Goal: Information Seeking & Learning: Find specific fact

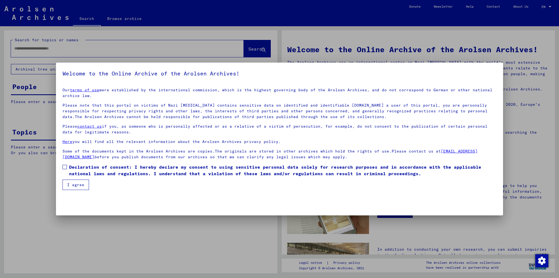
click at [64, 169] on span at bounding box center [65, 167] width 4 height 4
click at [71, 182] on button "I agree" at bounding box center [76, 184] width 26 height 10
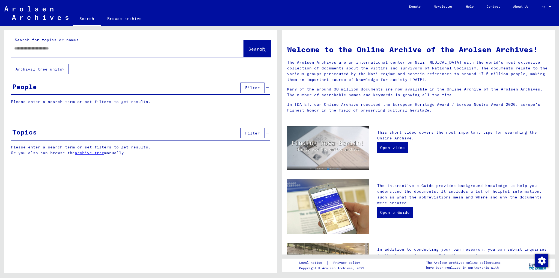
click at [38, 54] on div at bounding box center [119, 48] width 217 height 12
click at [39, 51] on input "text" at bounding box center [120, 49] width 213 height 6
paste input "**********"
type input "**********"
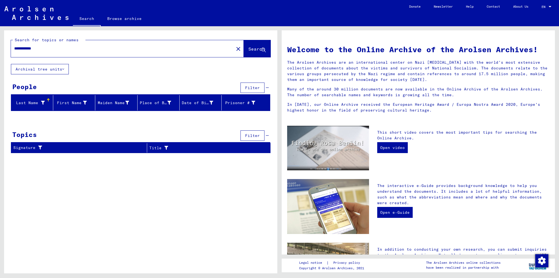
click at [54, 69] on button "Archival tree units" at bounding box center [40, 69] width 58 height 10
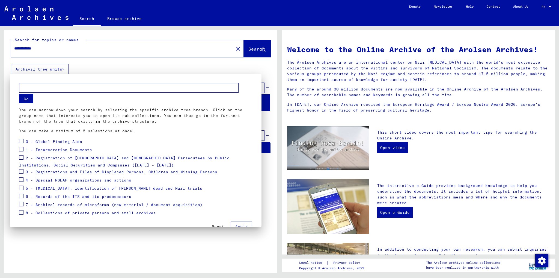
scroll to position [4, 0]
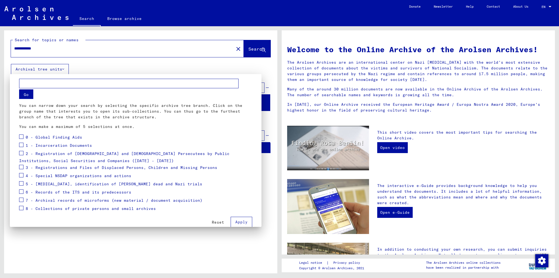
click at [212, 224] on span "Reset" at bounding box center [218, 222] width 12 height 5
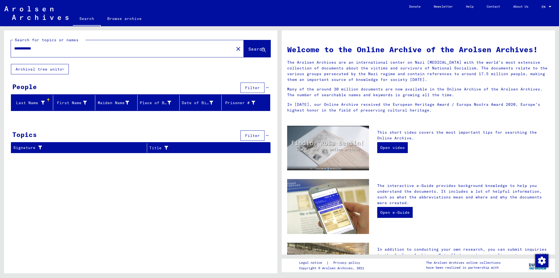
drag, startPoint x: 48, startPoint y: 49, endPoint x: 0, endPoint y: 38, distance: 49.7
click at [0, 38] on div "**********" at bounding box center [140, 149] width 280 height 247
paste input "text"
type input "**********"
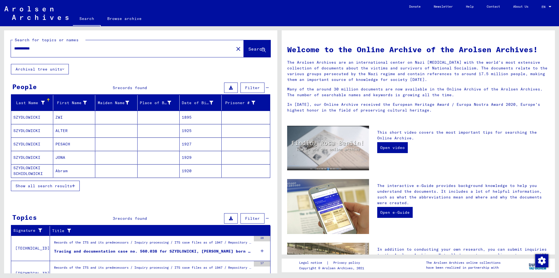
click at [78, 119] on mat-cell "ZWI" at bounding box center [74, 117] width 42 height 13
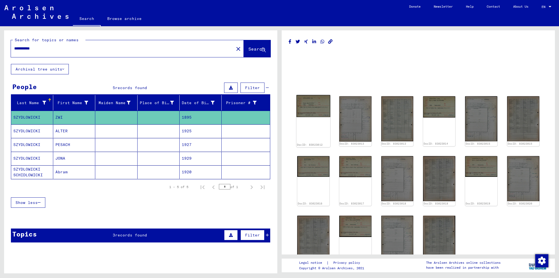
click at [316, 108] on img at bounding box center [314, 106] width 34 height 22
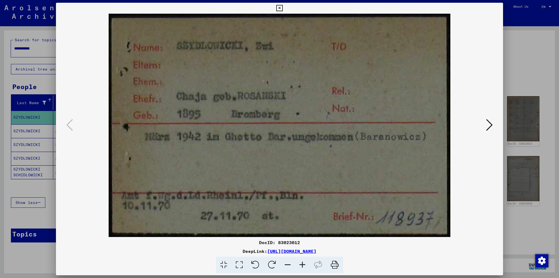
click at [490, 128] on icon at bounding box center [489, 124] width 7 height 13
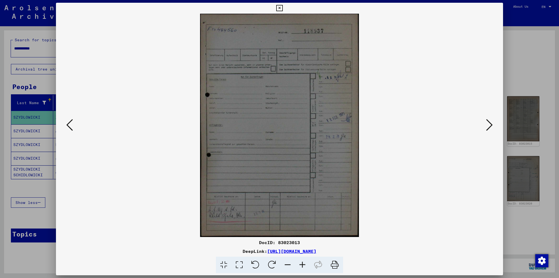
click at [490, 128] on icon at bounding box center [489, 124] width 7 height 13
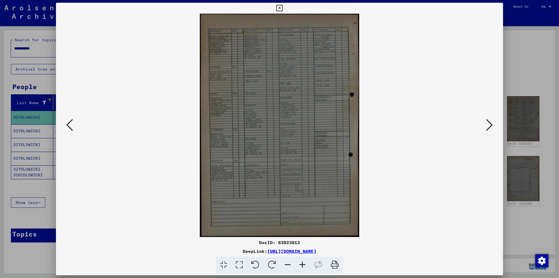
click at [490, 128] on icon at bounding box center [489, 124] width 7 height 13
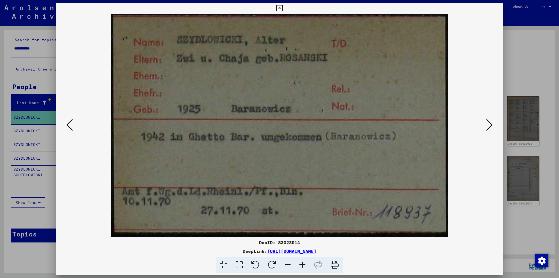
click at [490, 128] on icon at bounding box center [489, 124] width 7 height 13
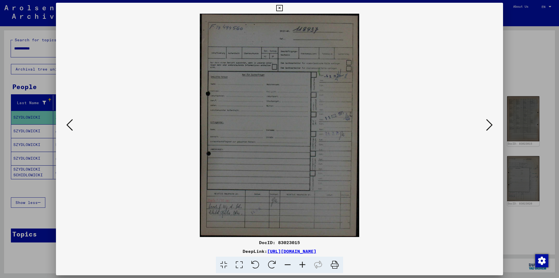
click at [490, 128] on icon at bounding box center [489, 124] width 7 height 13
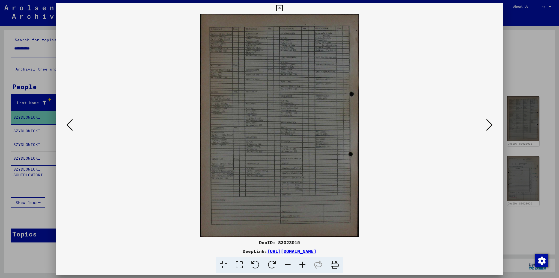
click at [490, 128] on icon at bounding box center [489, 124] width 7 height 13
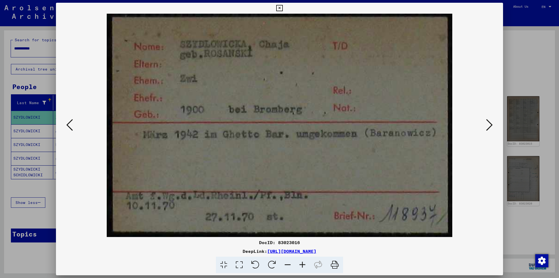
click at [534, 82] on div at bounding box center [279, 139] width 559 height 278
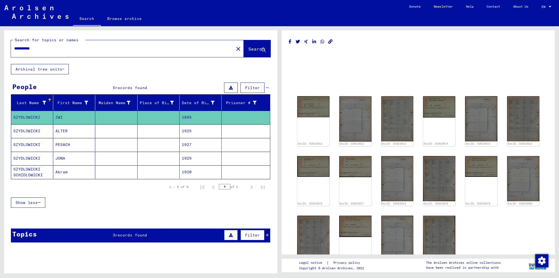
drag, startPoint x: 41, startPoint y: 49, endPoint x: 12, endPoint y: 48, distance: 29.0
click at [12, 48] on div "**********" at bounding box center [121, 48] width 220 height 12
click at [322, 110] on img at bounding box center [314, 106] width 34 height 22
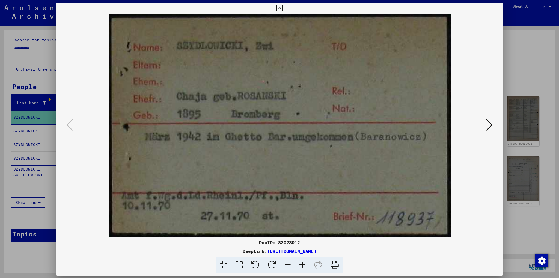
click at [322, 110] on img at bounding box center [280, 125] width 410 height 223
click at [536, 74] on div at bounding box center [279, 139] width 559 height 278
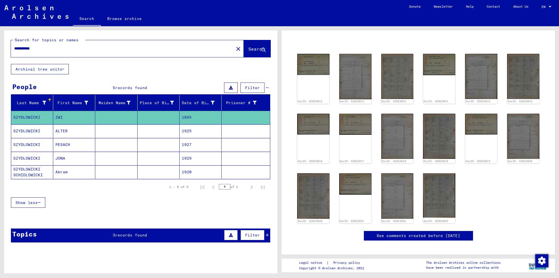
scroll to position [22, 0]
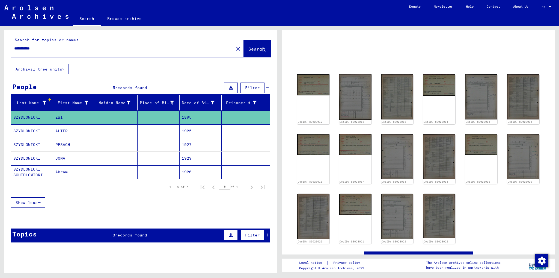
click at [39, 138] on mat-cell "SZYDLOWICKI" at bounding box center [32, 144] width 42 height 13
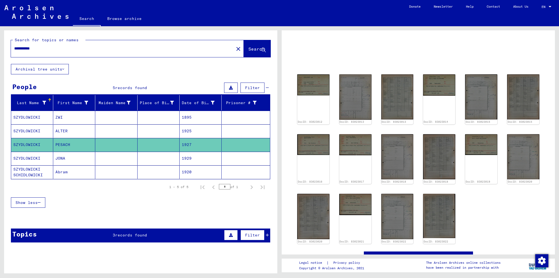
click at [75, 121] on mat-cell "ZWI" at bounding box center [74, 117] width 42 height 13
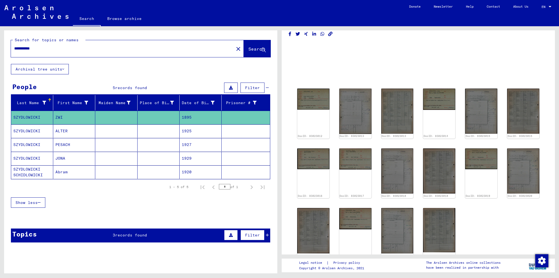
scroll to position [0, 0]
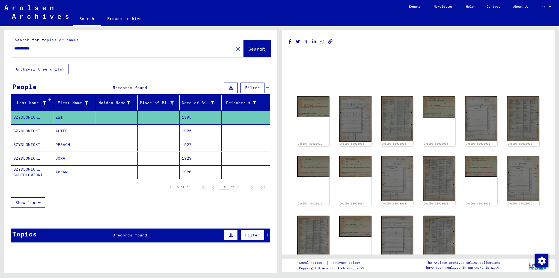
click at [28, 118] on mat-cell "SZYDLOWICKI" at bounding box center [32, 117] width 42 height 13
click at [57, 117] on mat-cell "ZWI" at bounding box center [74, 117] width 42 height 13
click at [127, 236] on span "records found" at bounding box center [131, 234] width 32 height 5
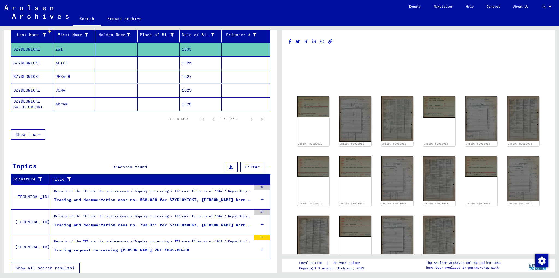
scroll to position [69, 0]
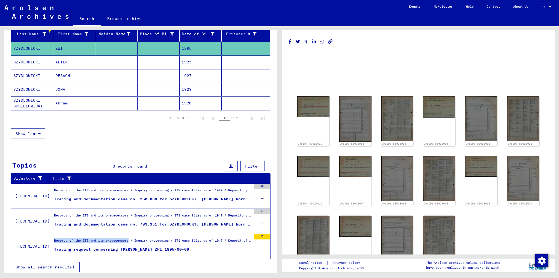
drag, startPoint x: 52, startPoint y: 240, endPoint x: 131, endPoint y: 241, distance: 78.7
click at [131, 241] on div "Records of the ITS and its predecessors / Inquiry processing / ITS case files a…" at bounding box center [152, 242] width 197 height 8
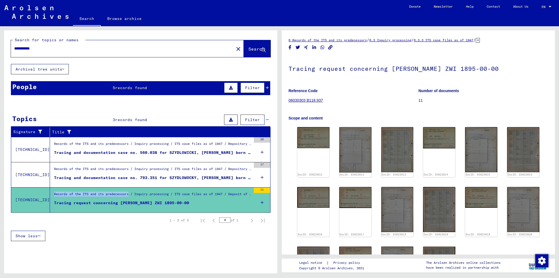
click at [333, 40] on link "6 Records of the ITS and its predecessors" at bounding box center [328, 40] width 78 height 4
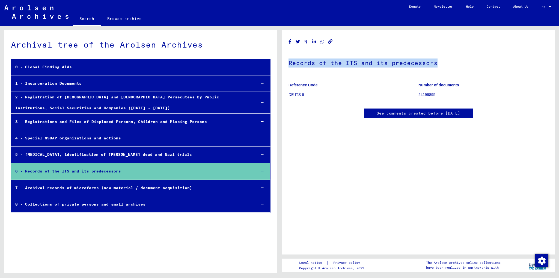
drag, startPoint x: 290, startPoint y: 64, endPoint x: 456, endPoint y: 64, distance: 165.8
click at [456, 64] on h1 "Records of the ITS and its predecessors" at bounding box center [419, 62] width 260 height 24
copy h1 "Records of the ITS and its predecessors"
click at [146, 167] on div "6 - Records of the ITS and its predecessors" at bounding box center [131, 171] width 241 height 11
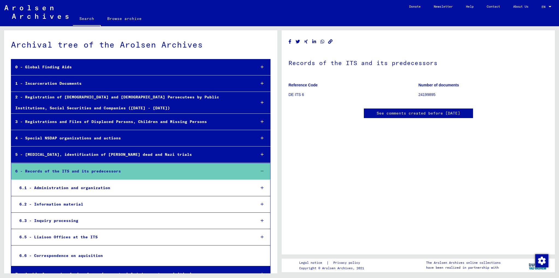
click at [261, 186] on icon at bounding box center [262, 188] width 3 height 4
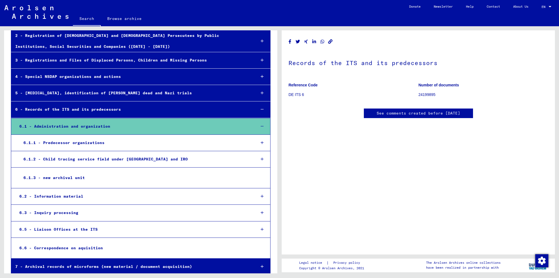
scroll to position [66, 0]
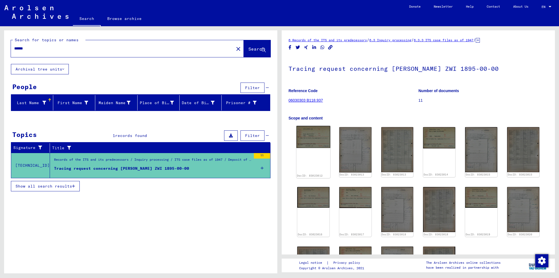
click at [309, 138] on img at bounding box center [314, 137] width 34 height 22
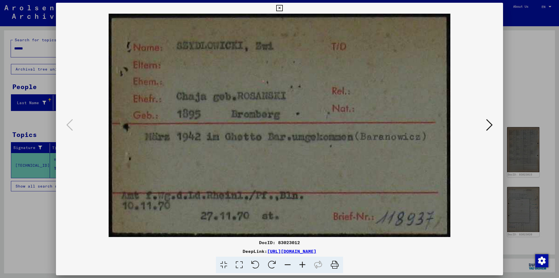
click at [486, 125] on icon at bounding box center [489, 124] width 7 height 13
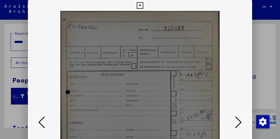
drag, startPoint x: 182, startPoint y: 80, endPoint x: 182, endPoint y: 69, distance: 10.9
click at [182, 69] on img at bounding box center [139, 122] width 187 height 223
click at [161, 86] on img at bounding box center [139, 122] width 187 height 223
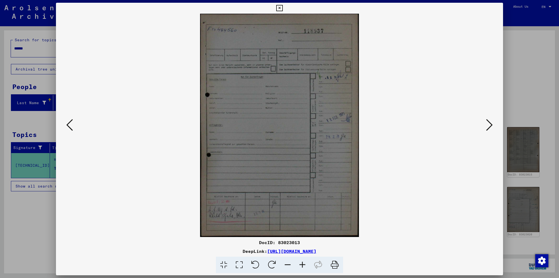
click at [492, 123] on icon at bounding box center [489, 124] width 7 height 13
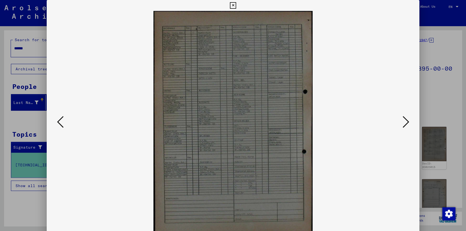
click at [407, 125] on icon at bounding box center [406, 122] width 7 height 13
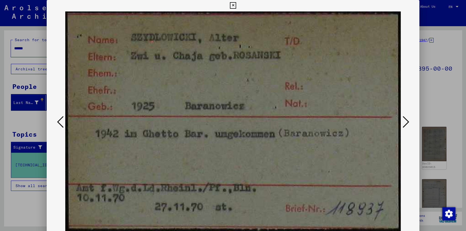
click at [404, 121] on icon at bounding box center [406, 122] width 7 height 13
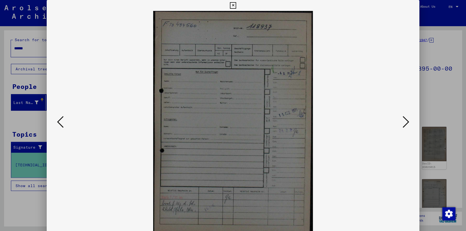
click at [404, 121] on icon at bounding box center [406, 122] width 7 height 13
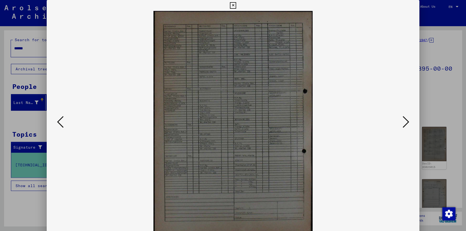
click at [404, 121] on icon at bounding box center [406, 122] width 7 height 13
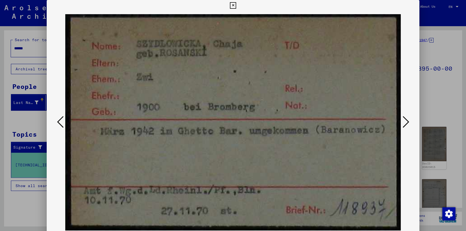
click at [404, 121] on icon at bounding box center [406, 122] width 7 height 13
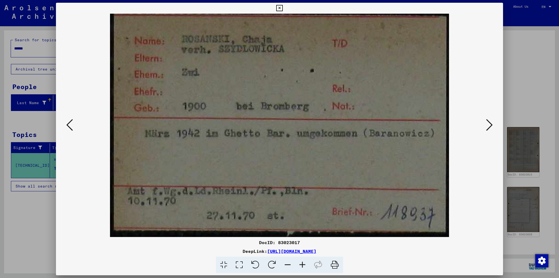
click at [491, 127] on icon at bounding box center [489, 124] width 7 height 13
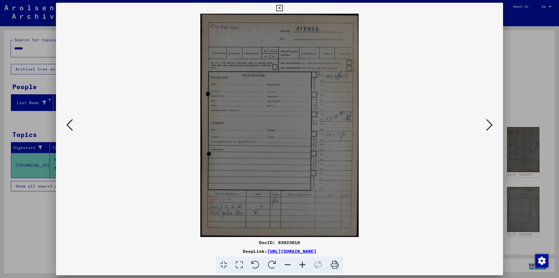
click at [491, 127] on icon at bounding box center [489, 124] width 7 height 13
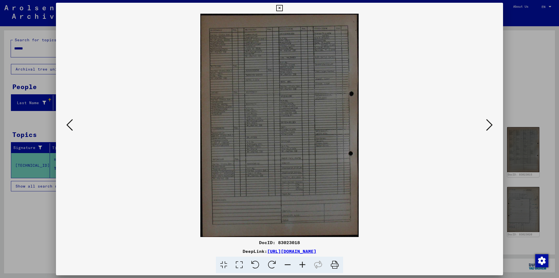
click at [491, 127] on icon at bounding box center [489, 124] width 7 height 13
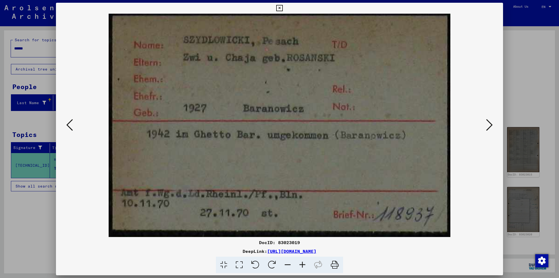
click at [487, 125] on icon at bounding box center [489, 124] width 7 height 13
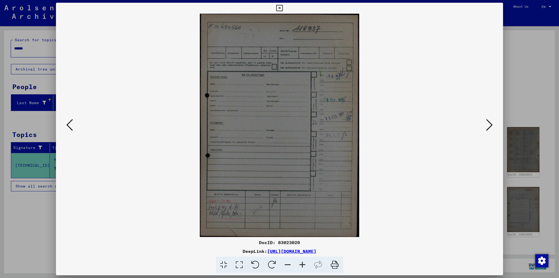
click at [487, 125] on icon at bounding box center [489, 124] width 7 height 13
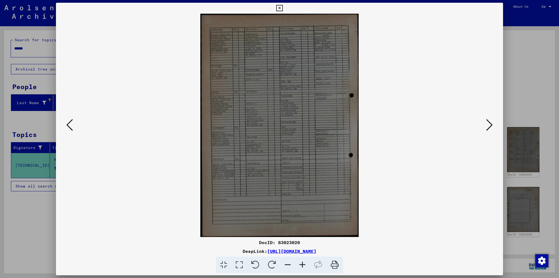
click at [487, 125] on icon at bounding box center [489, 124] width 7 height 13
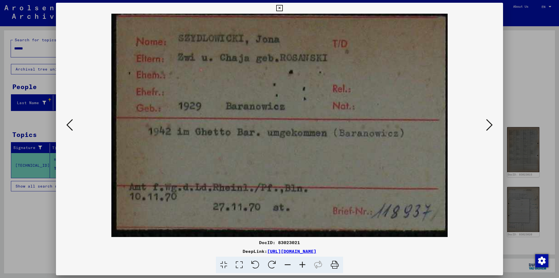
click at [487, 125] on icon at bounding box center [489, 124] width 7 height 13
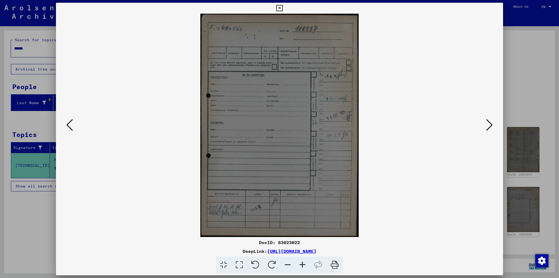
click at [487, 125] on icon at bounding box center [489, 124] width 7 height 13
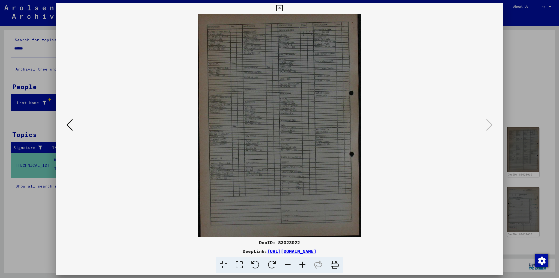
click at [516, 64] on div at bounding box center [279, 139] width 559 height 278
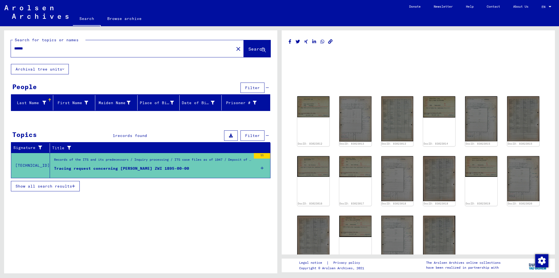
type input "**********"
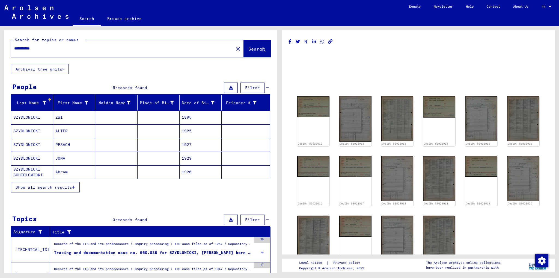
click at [80, 116] on mat-cell "ZWI" at bounding box center [74, 117] width 42 height 13
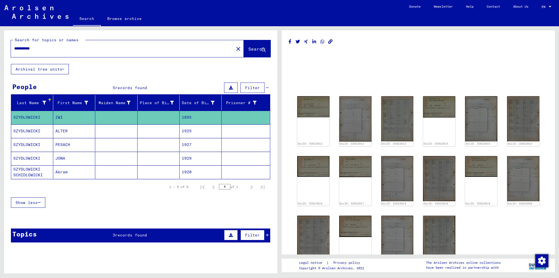
click at [72, 139] on mat-cell "PESACH" at bounding box center [74, 144] width 42 height 13
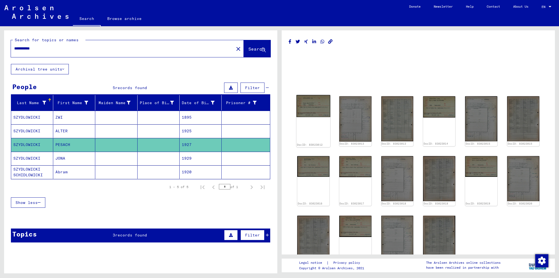
click at [322, 101] on img at bounding box center [314, 106] width 34 height 22
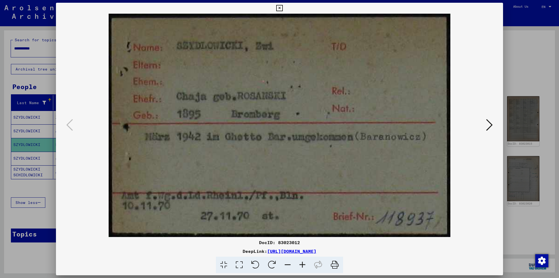
click at [34, 143] on div at bounding box center [279, 139] width 559 height 278
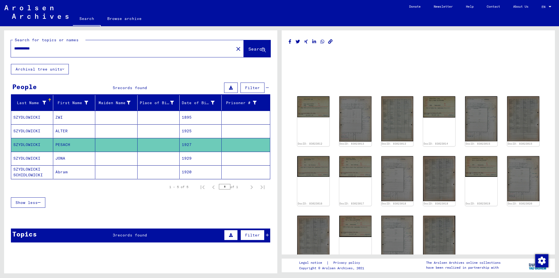
click at [69, 117] on mat-cell "ZWI" at bounding box center [74, 117] width 42 height 13
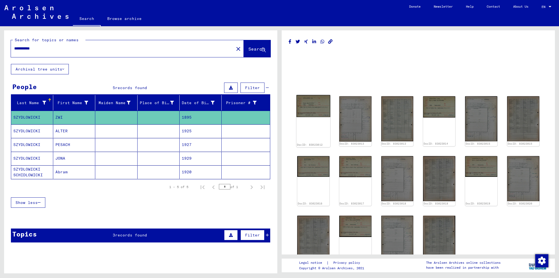
click at [302, 106] on img at bounding box center [314, 106] width 34 height 22
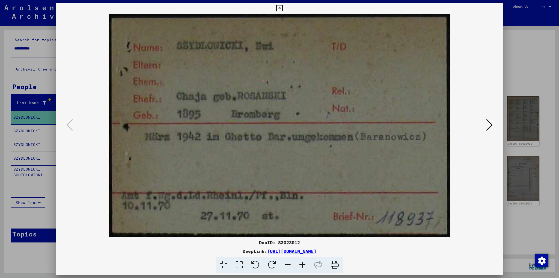
click at [6, 99] on div at bounding box center [279, 139] width 559 height 278
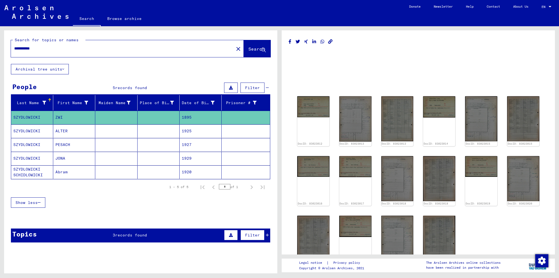
drag, startPoint x: 43, startPoint y: 46, endPoint x: 4, endPoint y: 48, distance: 38.3
click at [4, 48] on div "**********" at bounding box center [140, 47] width 273 height 34
click at [320, 116] on img at bounding box center [314, 106] width 34 height 22
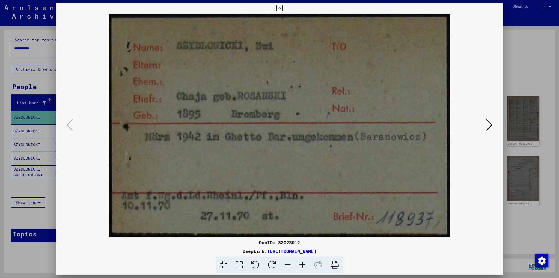
click at [487, 125] on icon at bounding box center [489, 124] width 7 height 13
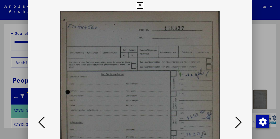
drag, startPoint x: 135, startPoint y: 116, endPoint x: 142, endPoint y: 68, distance: 48.6
click at [142, 68] on img at bounding box center [139, 122] width 187 height 223
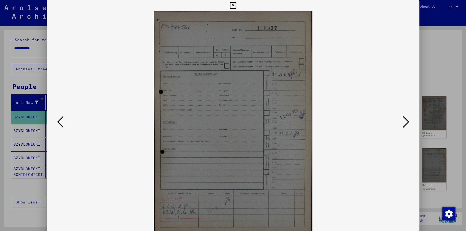
drag, startPoint x: 201, startPoint y: 188, endPoint x: 205, endPoint y: 159, distance: 28.7
click at [205, 159] on img at bounding box center [233, 122] width 336 height 223
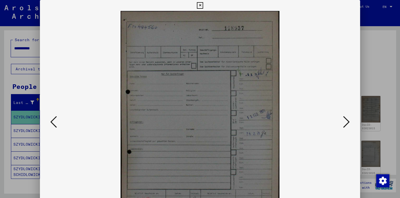
click at [175, 171] on img at bounding box center [199, 122] width 282 height 223
drag, startPoint x: 182, startPoint y: 165, endPoint x: 189, endPoint y: 130, distance: 35.9
click at [189, 130] on img at bounding box center [199, 122] width 282 height 223
click at [214, 142] on img at bounding box center [199, 122] width 282 height 223
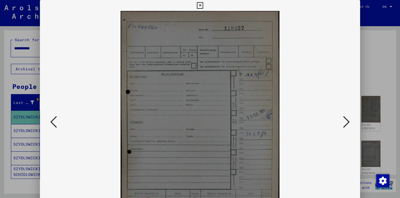
click at [214, 142] on img at bounding box center [199, 122] width 282 height 223
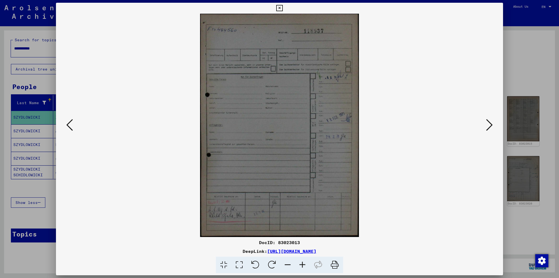
click at [239, 265] on icon at bounding box center [240, 264] width 16 height 17
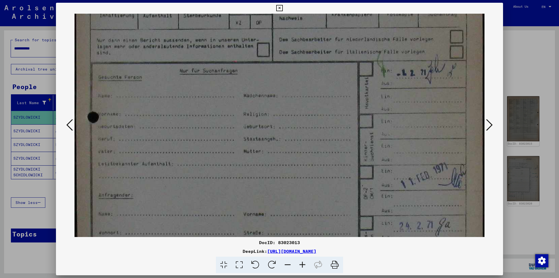
drag, startPoint x: 241, startPoint y: 207, endPoint x: 248, endPoint y: 100, distance: 107.6
click at [248, 99] on img at bounding box center [280, 196] width 410 height 577
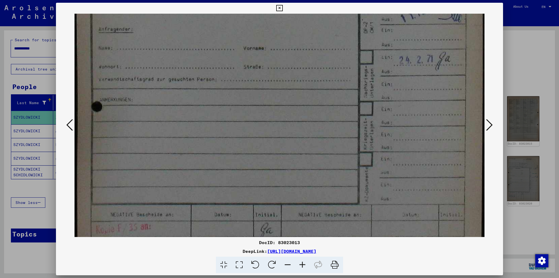
scroll to position [324, 0]
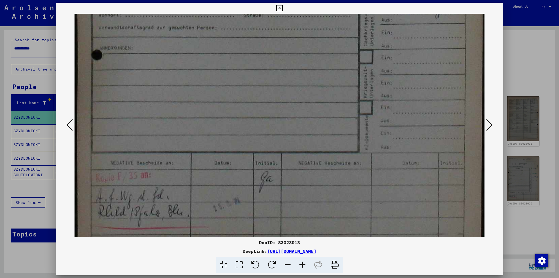
drag, startPoint x: 203, startPoint y: 208, endPoint x: 222, endPoint y: -7, distance: 215.2
click at [222, 0] on html "**********" at bounding box center [279, 139] width 559 height 278
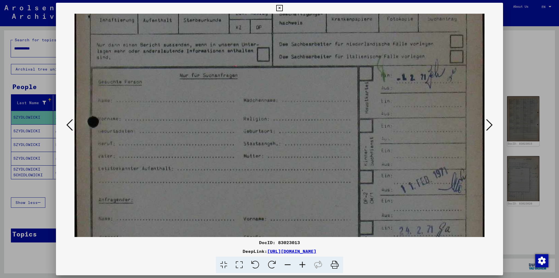
scroll to position [88, 0]
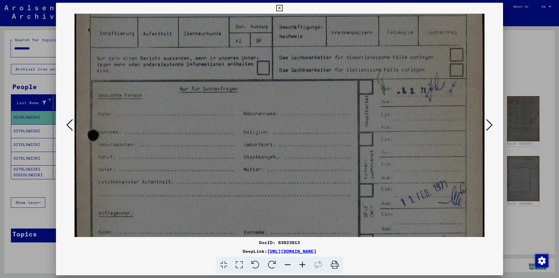
drag, startPoint x: 308, startPoint y: 50, endPoint x: 315, endPoint y: 288, distance: 237.7
click at [315, 277] on html "**********" at bounding box center [279, 139] width 559 height 278
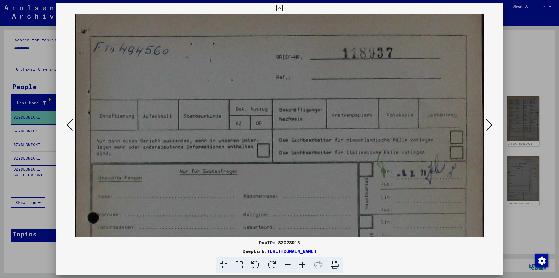
scroll to position [5, 0]
drag, startPoint x: 410, startPoint y: 158, endPoint x: 416, endPoint y: 243, distance: 84.9
click at [416, 243] on div "DocID: 83023013 DeepLink: [URL][DOMAIN_NAME]" at bounding box center [279, 138] width 447 height 270
click at [489, 120] on icon at bounding box center [489, 124] width 7 height 13
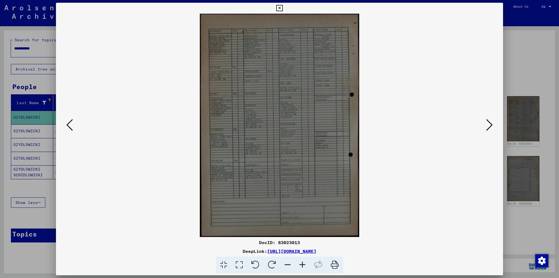
click at [489, 120] on icon at bounding box center [489, 124] width 7 height 13
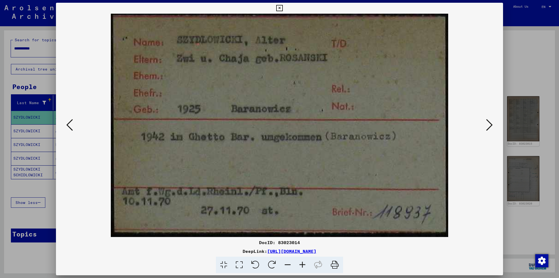
click at [69, 127] on icon at bounding box center [69, 124] width 7 height 13
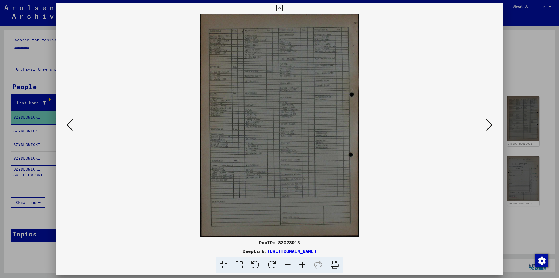
click at [69, 127] on icon at bounding box center [69, 124] width 7 height 13
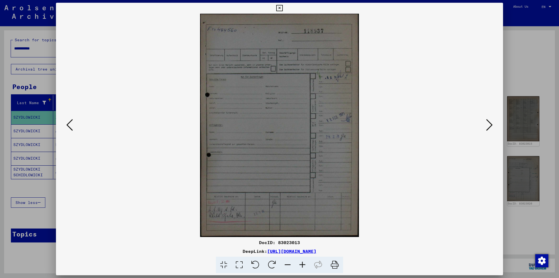
click at [69, 127] on icon at bounding box center [69, 124] width 7 height 13
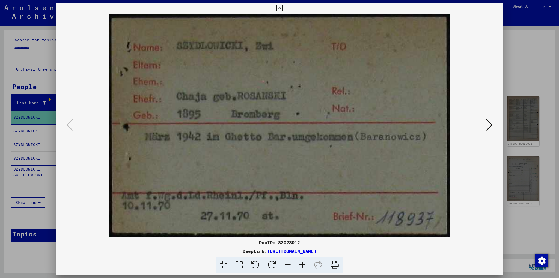
click at [489, 124] on icon at bounding box center [489, 124] width 7 height 13
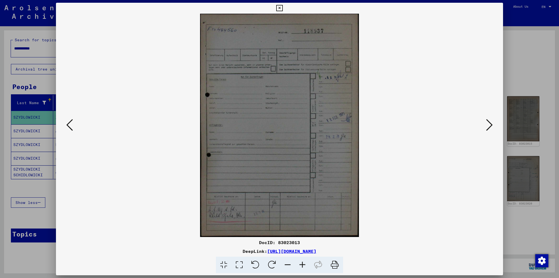
click at [489, 124] on icon at bounding box center [489, 124] width 7 height 13
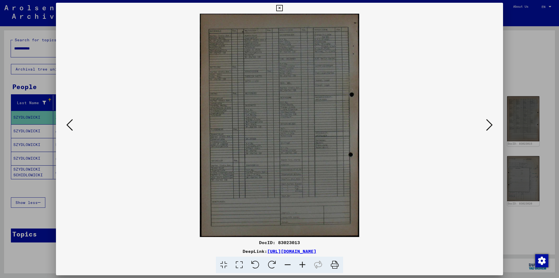
click at [489, 124] on icon at bounding box center [489, 124] width 7 height 13
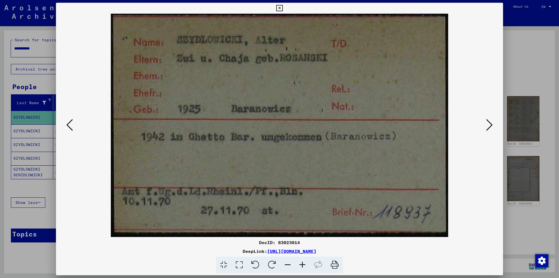
click at [489, 124] on icon at bounding box center [489, 124] width 7 height 13
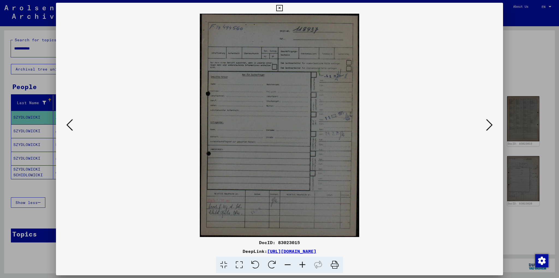
click at [489, 124] on icon at bounding box center [489, 124] width 7 height 13
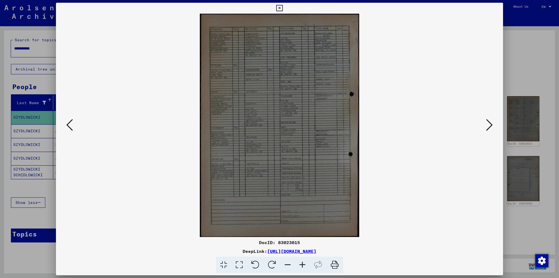
click at [489, 124] on icon at bounding box center [489, 124] width 7 height 13
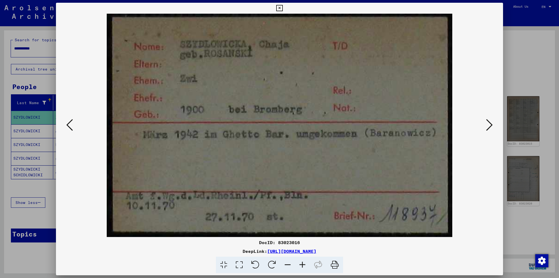
click at [70, 127] on icon at bounding box center [69, 124] width 7 height 13
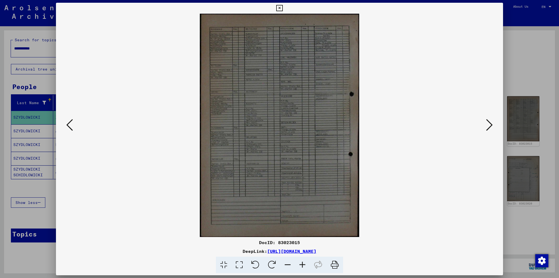
click at [70, 127] on icon at bounding box center [69, 124] width 7 height 13
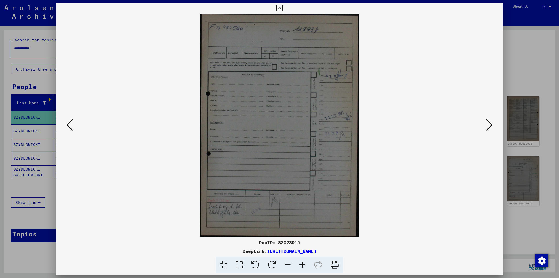
click at [70, 127] on icon at bounding box center [69, 124] width 7 height 13
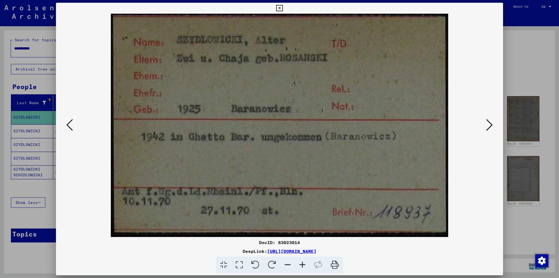
click at [70, 127] on icon at bounding box center [69, 124] width 7 height 13
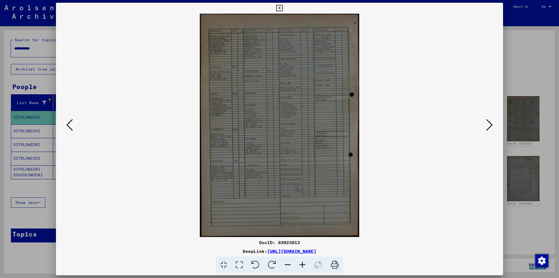
click at [70, 127] on icon at bounding box center [69, 124] width 7 height 13
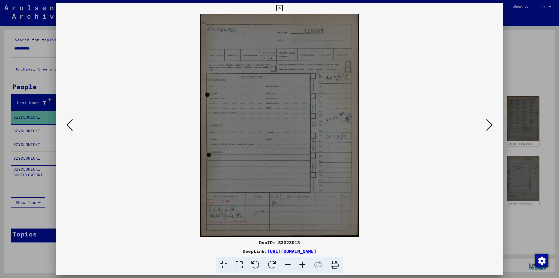
click at [70, 127] on icon at bounding box center [69, 124] width 7 height 13
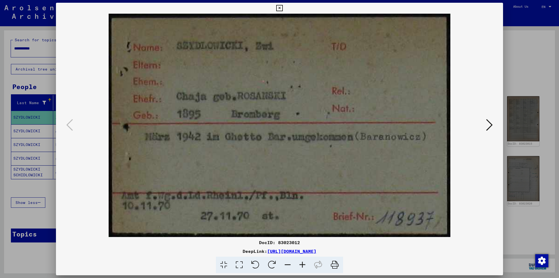
click at [488, 124] on icon at bounding box center [489, 124] width 7 height 13
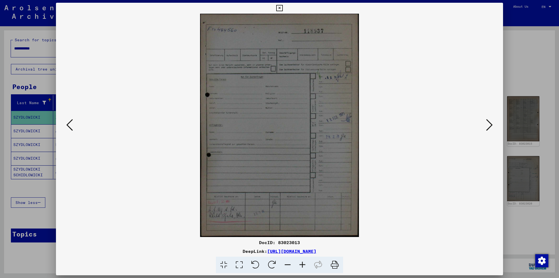
click at [488, 124] on icon at bounding box center [489, 124] width 7 height 13
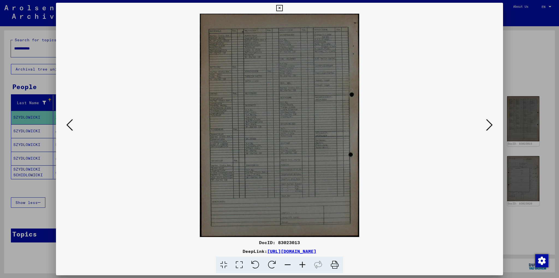
click at [488, 124] on icon at bounding box center [489, 124] width 7 height 13
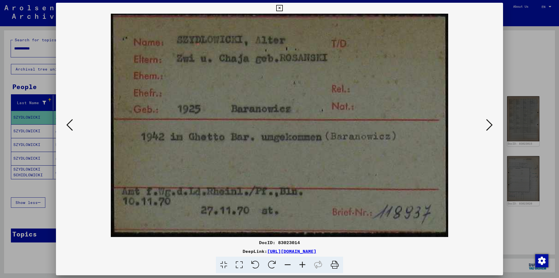
click at [71, 121] on icon at bounding box center [69, 124] width 7 height 13
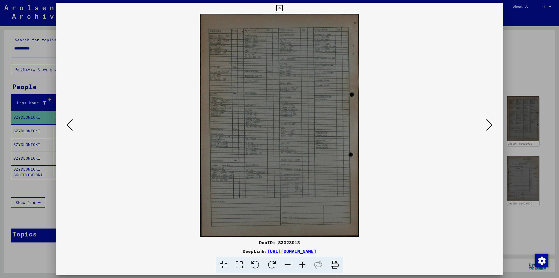
click at [490, 122] on icon at bounding box center [489, 124] width 7 height 13
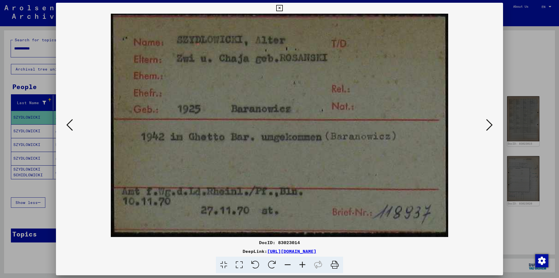
click at [488, 122] on icon at bounding box center [489, 124] width 7 height 13
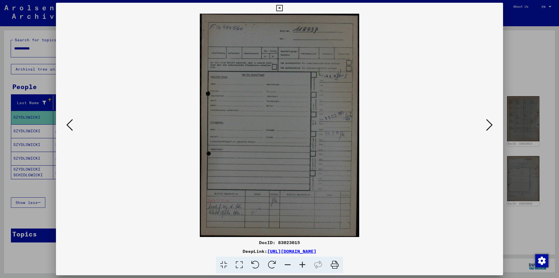
click at [489, 122] on icon at bounding box center [489, 124] width 7 height 13
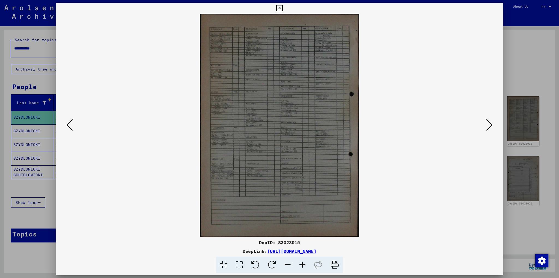
click at [489, 122] on icon at bounding box center [489, 124] width 7 height 13
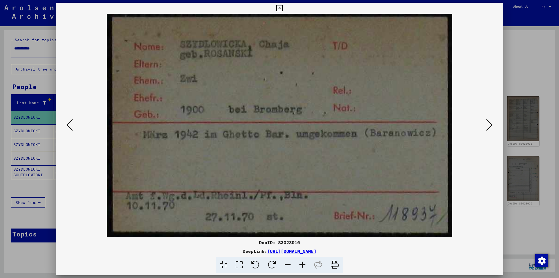
click at [69, 127] on icon at bounding box center [69, 124] width 7 height 13
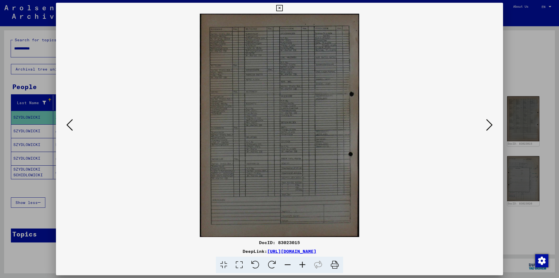
click at [69, 127] on icon at bounding box center [69, 124] width 7 height 13
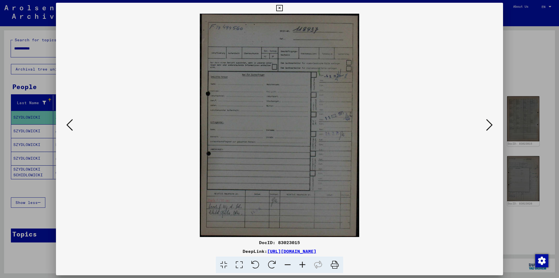
click at [69, 127] on icon at bounding box center [69, 124] width 7 height 13
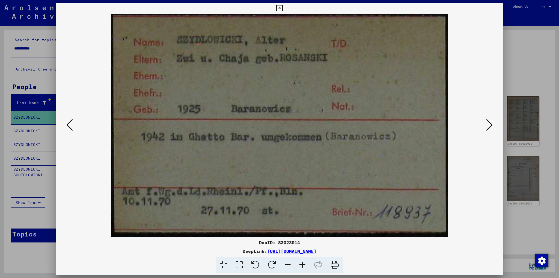
click at [69, 127] on icon at bounding box center [69, 124] width 7 height 13
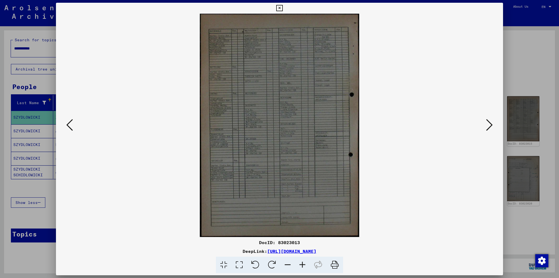
click at [69, 124] on icon at bounding box center [69, 124] width 7 height 13
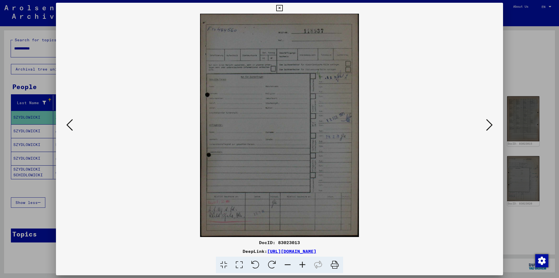
click at [69, 124] on icon at bounding box center [69, 124] width 7 height 13
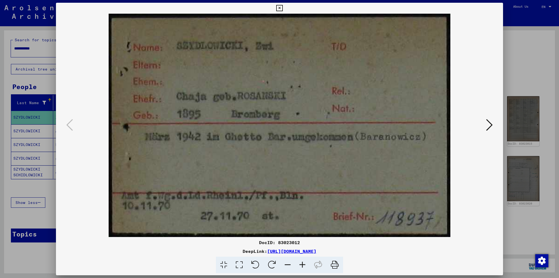
click at [488, 125] on icon at bounding box center [489, 124] width 7 height 13
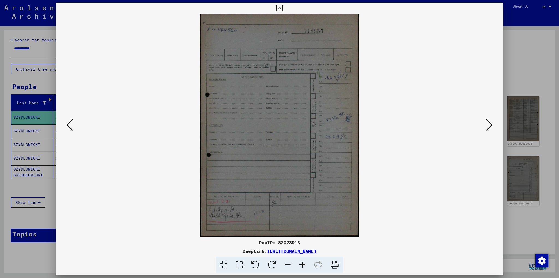
click at [488, 125] on icon at bounding box center [489, 124] width 7 height 13
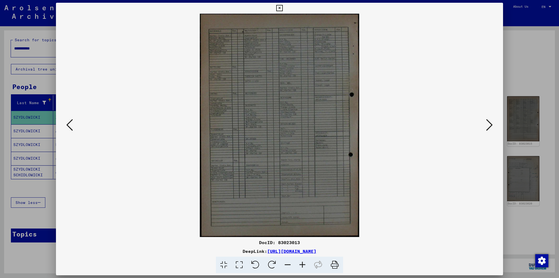
click at [488, 125] on icon at bounding box center [489, 124] width 7 height 13
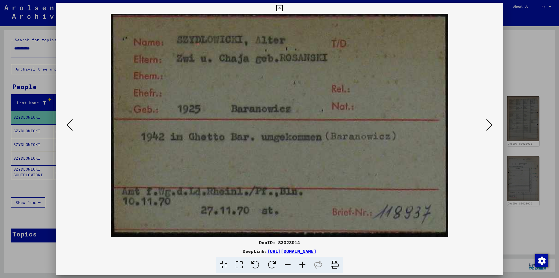
click at [488, 125] on icon at bounding box center [489, 124] width 7 height 13
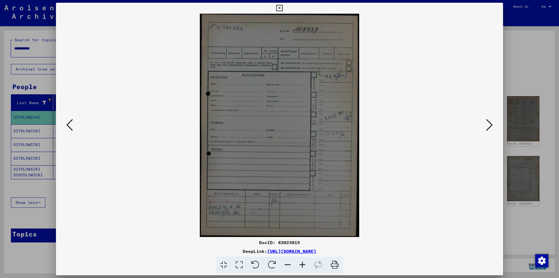
click at [488, 125] on icon at bounding box center [489, 124] width 7 height 13
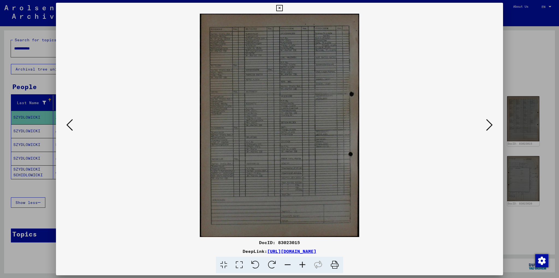
click at [488, 125] on icon at bounding box center [489, 124] width 7 height 13
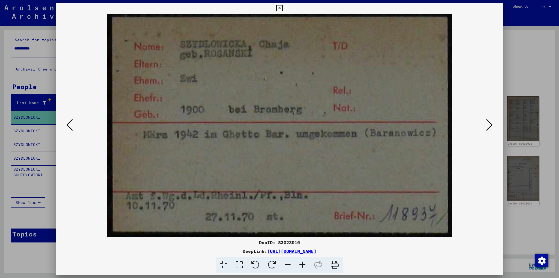
click at [490, 127] on icon at bounding box center [489, 124] width 7 height 13
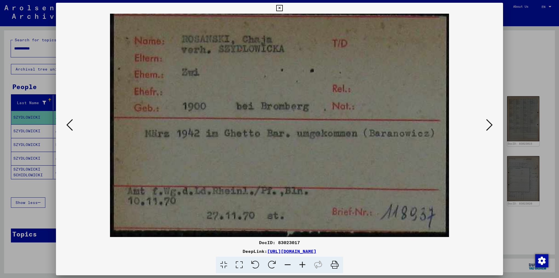
click at [490, 127] on icon at bounding box center [489, 124] width 7 height 13
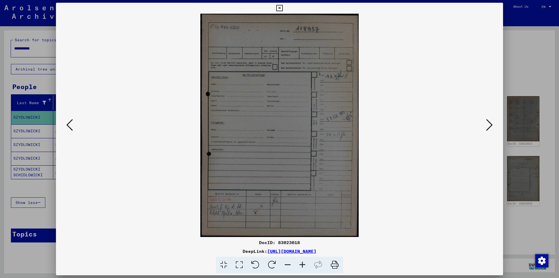
click at [490, 127] on icon at bounding box center [489, 124] width 7 height 13
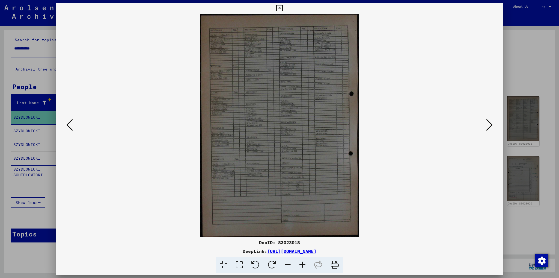
click at [490, 127] on icon at bounding box center [489, 124] width 7 height 13
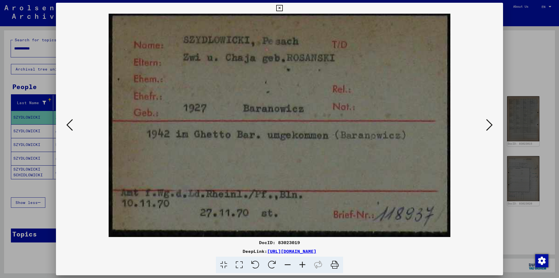
click at [73, 123] on icon at bounding box center [69, 124] width 7 height 13
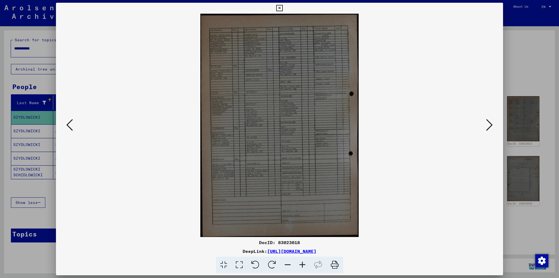
click at [73, 123] on icon at bounding box center [69, 124] width 7 height 13
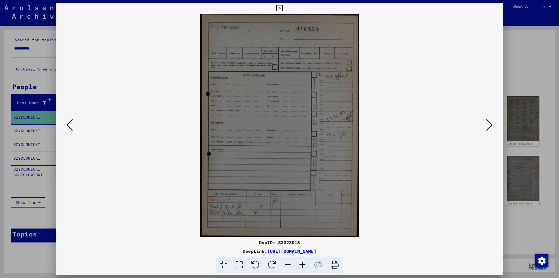
click at [73, 123] on icon at bounding box center [69, 124] width 7 height 13
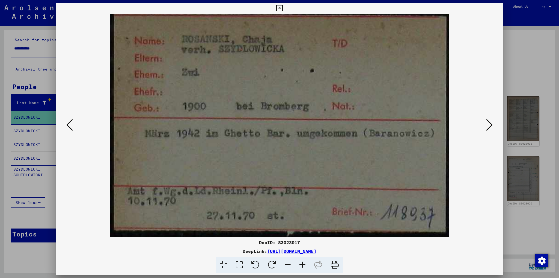
click at [73, 123] on icon at bounding box center [69, 124] width 7 height 13
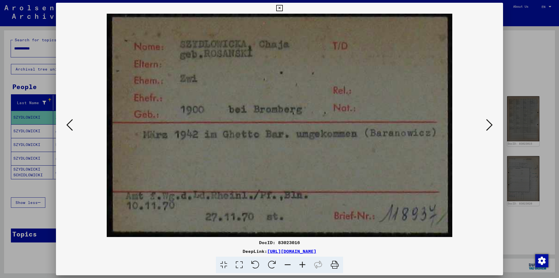
click at [73, 123] on icon at bounding box center [69, 124] width 7 height 13
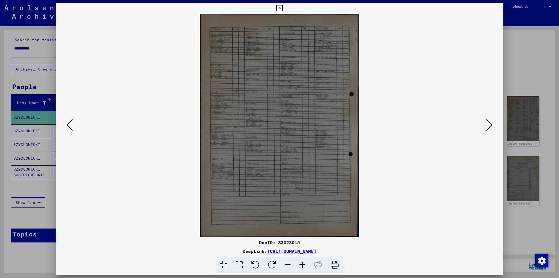
click at [73, 123] on icon at bounding box center [69, 124] width 7 height 13
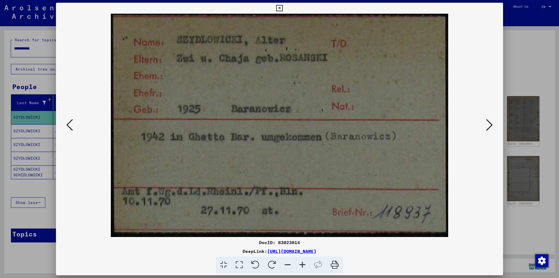
click at [73, 123] on icon at bounding box center [69, 124] width 7 height 13
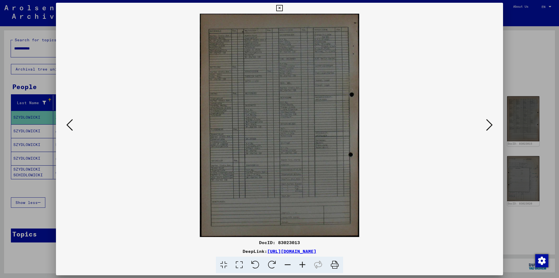
click at [73, 123] on icon at bounding box center [69, 124] width 7 height 13
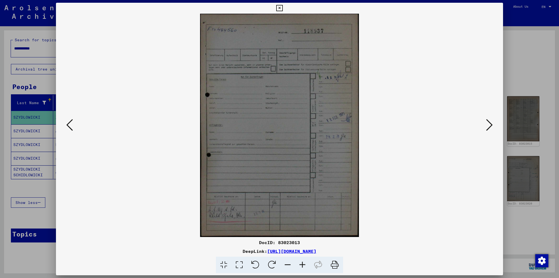
click at [73, 123] on icon at bounding box center [69, 124] width 7 height 13
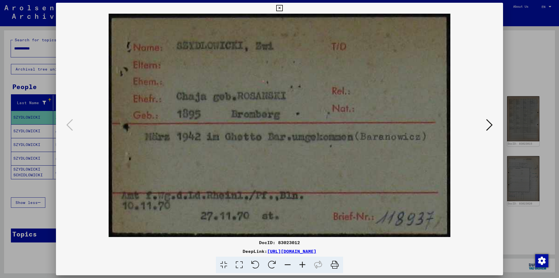
click at [486, 129] on icon at bounding box center [489, 124] width 7 height 13
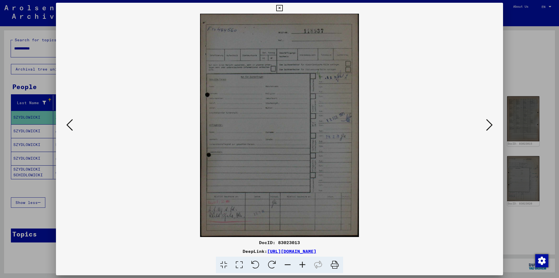
click at [486, 129] on icon at bounding box center [489, 124] width 7 height 13
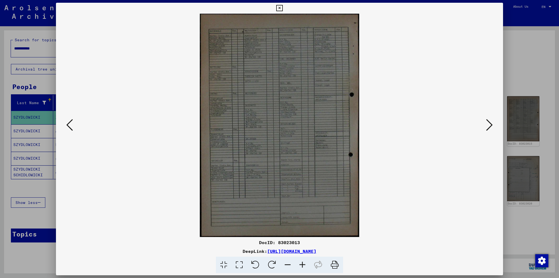
click at [486, 129] on icon at bounding box center [489, 124] width 7 height 13
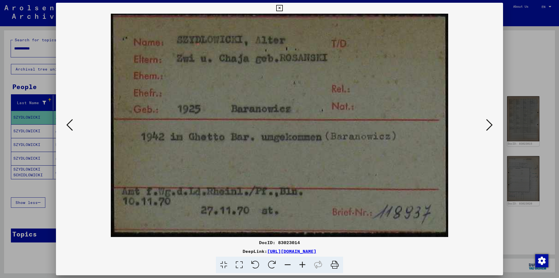
click at [490, 125] on icon at bounding box center [489, 124] width 7 height 13
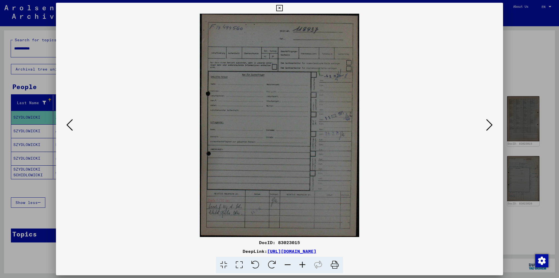
click at [490, 125] on icon at bounding box center [489, 124] width 7 height 13
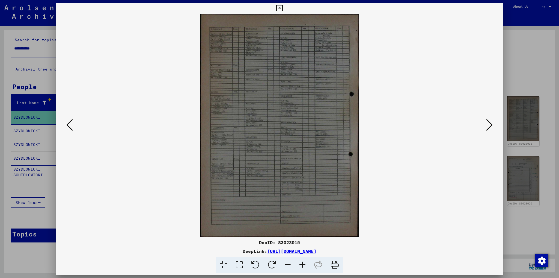
click at [490, 125] on icon at bounding box center [489, 124] width 7 height 13
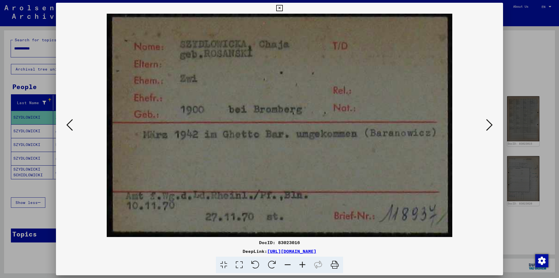
click at [490, 122] on icon at bounding box center [489, 124] width 7 height 13
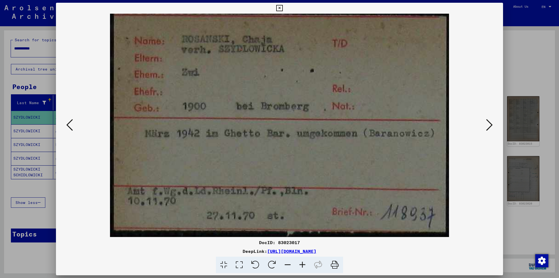
click at [490, 122] on icon at bounding box center [489, 124] width 7 height 13
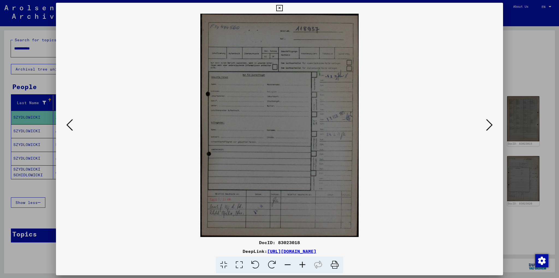
click at [490, 122] on icon at bounding box center [489, 124] width 7 height 13
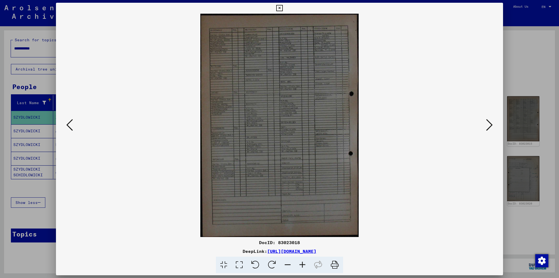
click at [70, 124] on icon at bounding box center [69, 124] width 7 height 13
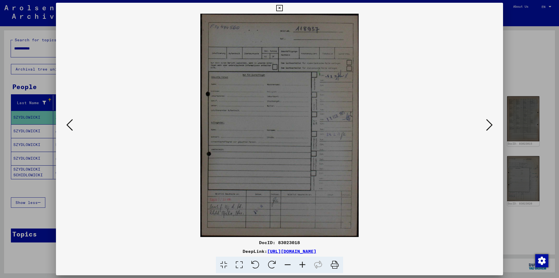
click at [70, 124] on icon at bounding box center [69, 124] width 7 height 13
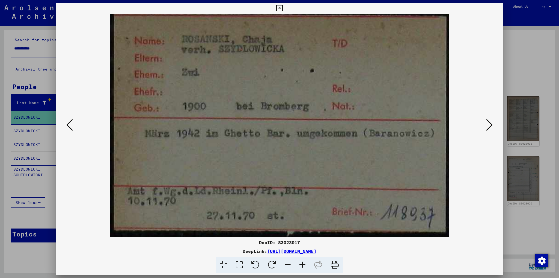
click at [491, 123] on icon at bounding box center [489, 124] width 7 height 13
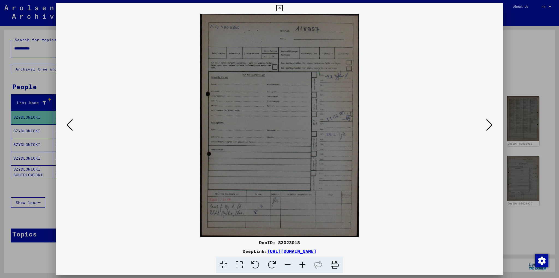
click at [491, 123] on icon at bounding box center [489, 124] width 7 height 13
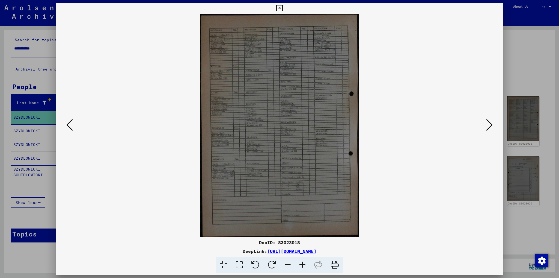
click at [491, 123] on icon at bounding box center [489, 124] width 7 height 13
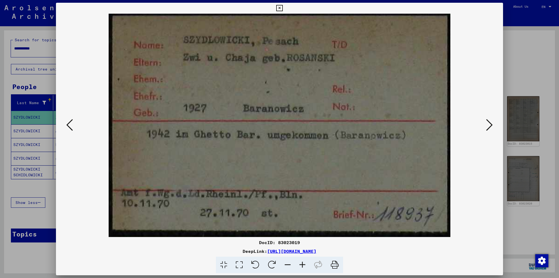
click at [3, 58] on div at bounding box center [279, 139] width 559 height 278
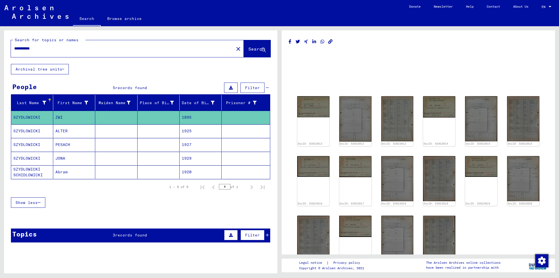
click at [43, 118] on mat-cell "SZYDLOWICKI" at bounding box center [32, 117] width 42 height 13
drag, startPoint x: 43, startPoint y: 117, endPoint x: 13, endPoint y: 116, distance: 29.8
click at [13, 116] on mat-cell "SZYDLOWICKI" at bounding box center [32, 117] width 42 height 13
copy mat-cell "SZYDLOWICKI"
